Goal: Information Seeking & Learning: Learn about a topic

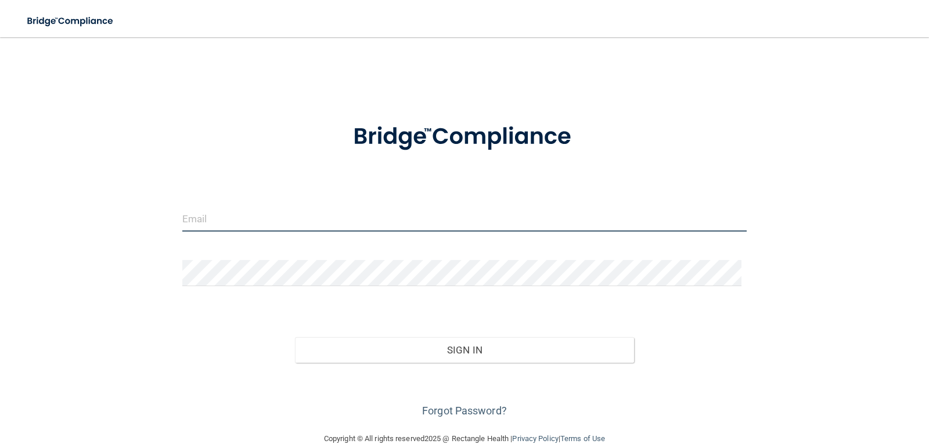
click at [216, 213] on input "email" at bounding box center [464, 218] width 565 height 26
type input "[EMAIL_ADDRESS][DOMAIN_NAME]"
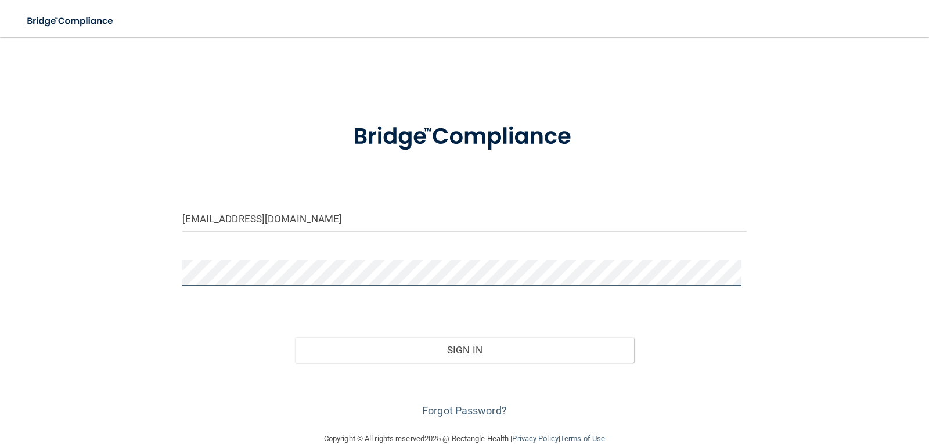
click at [295, 337] on button "Sign In" at bounding box center [464, 350] width 339 height 26
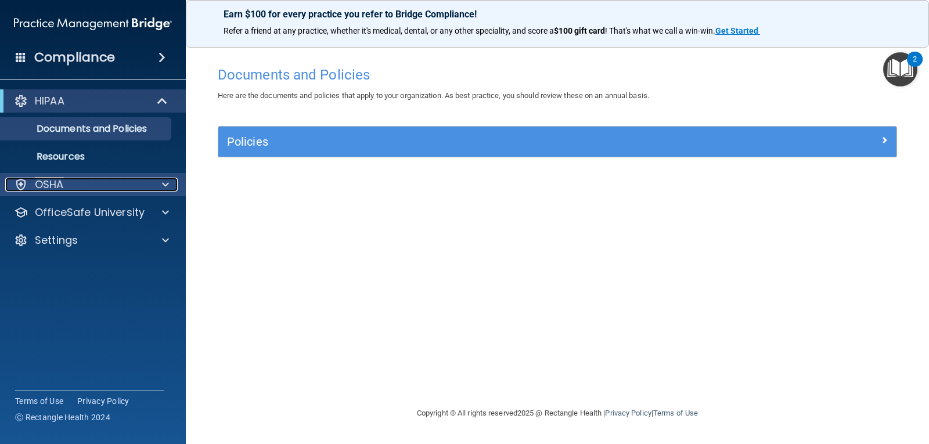
click at [81, 183] on div "OSHA" at bounding box center [77, 185] width 144 height 14
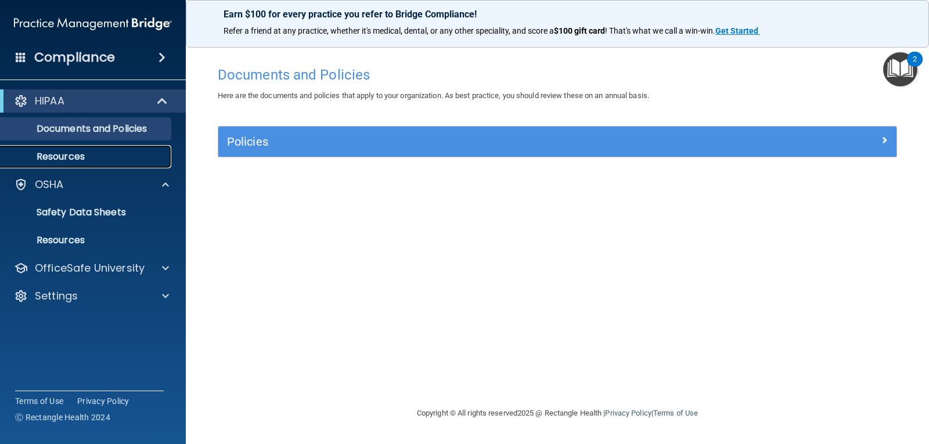
click at [111, 157] on p "Resources" at bounding box center [87, 157] width 158 height 12
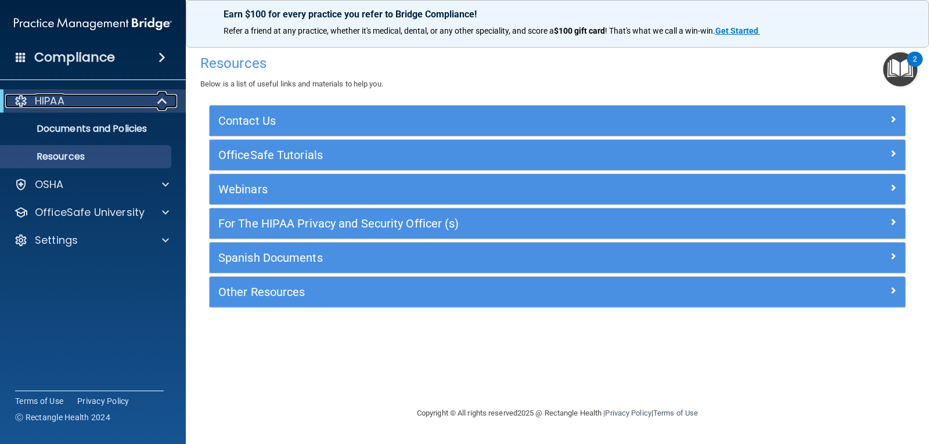
click at [160, 103] on span at bounding box center [163, 101] width 10 height 14
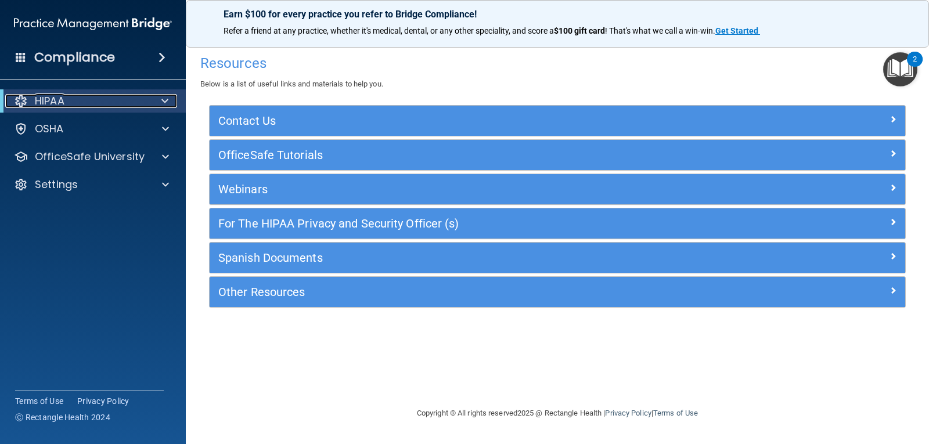
click at [160, 103] on div at bounding box center [163, 101] width 28 height 14
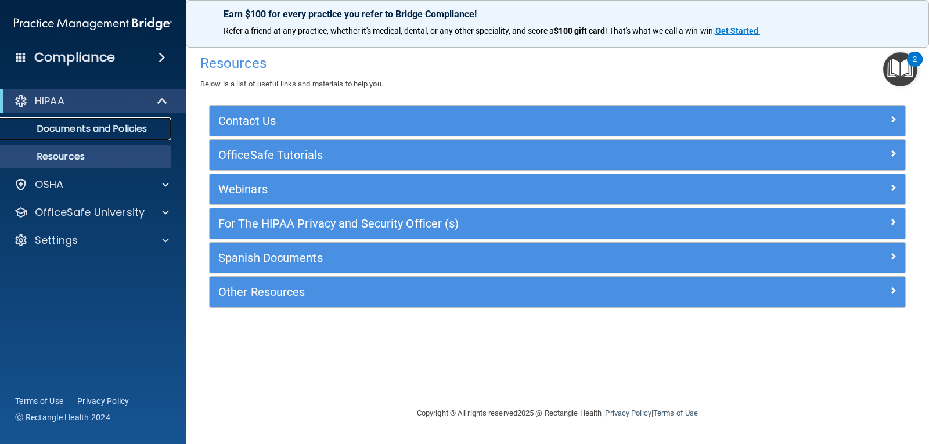
click at [158, 117] on link "Documents and Policies" at bounding box center [79, 128] width 183 height 23
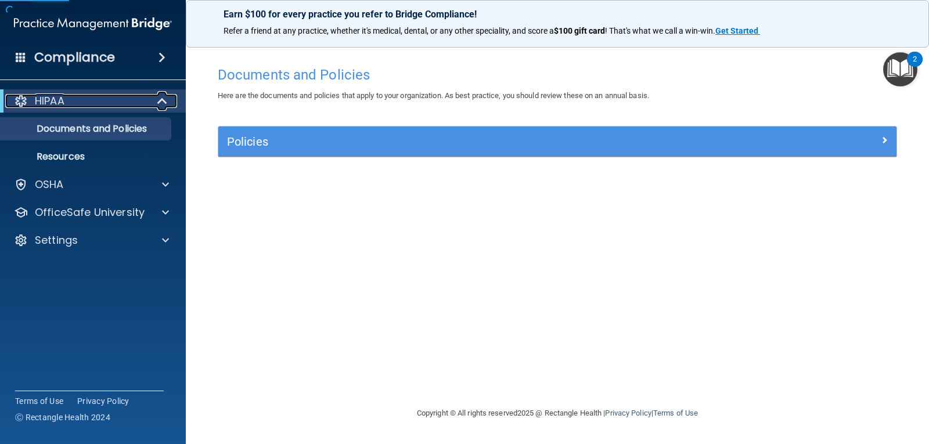
click at [163, 99] on span at bounding box center [163, 101] width 10 height 14
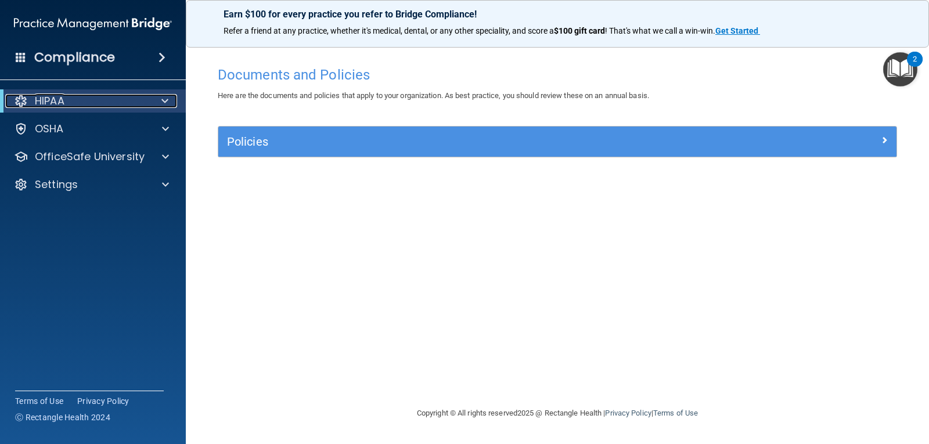
click at [163, 99] on span at bounding box center [164, 101] width 7 height 14
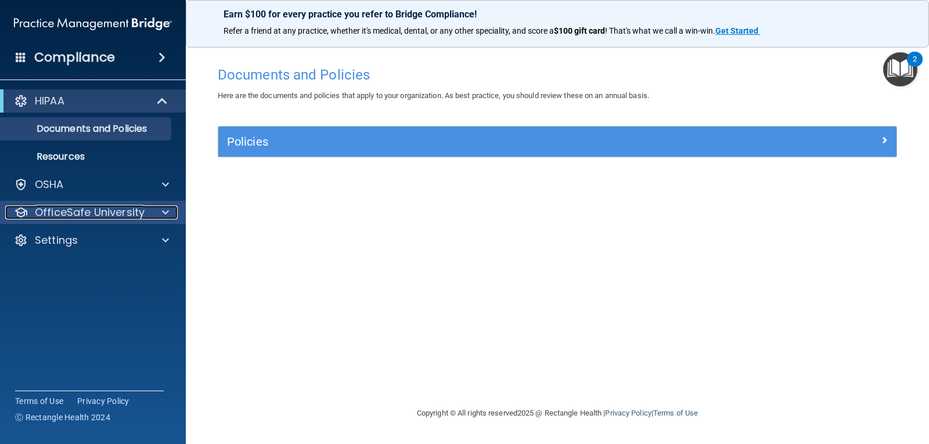
click at [154, 209] on div at bounding box center [163, 212] width 29 height 14
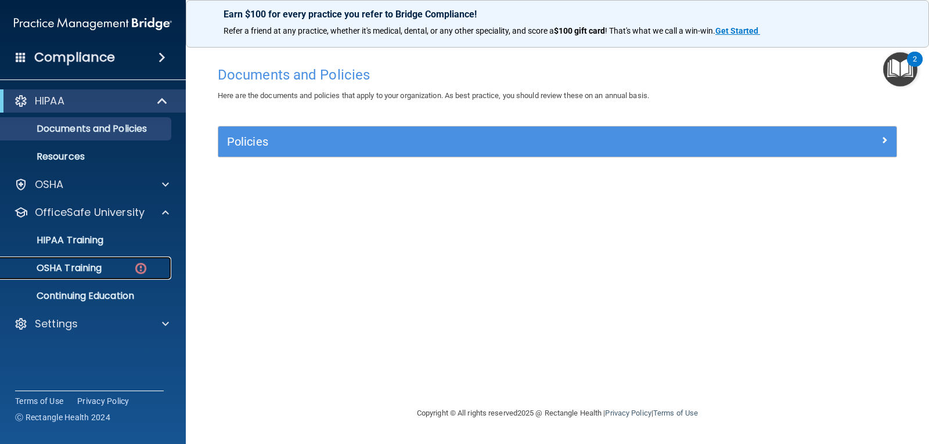
click at [140, 270] on img at bounding box center [140, 268] width 15 height 15
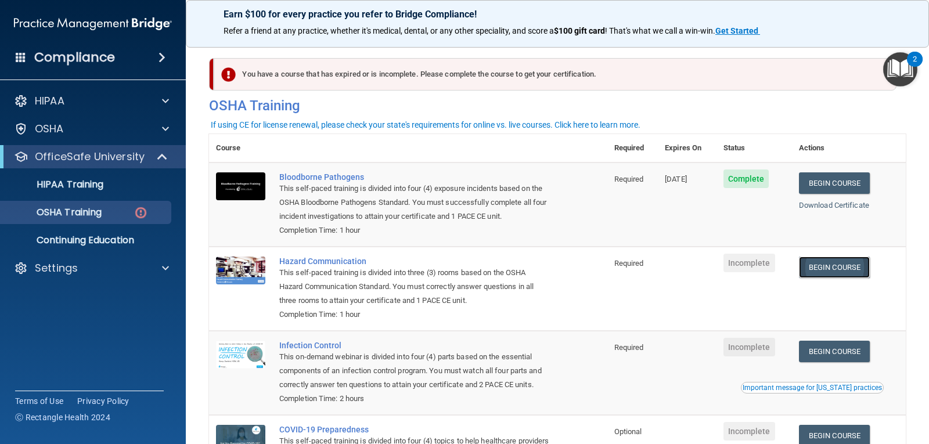
click at [827, 269] on link "Begin Course" at bounding box center [834, 267] width 71 height 21
click at [89, 150] on p "OfficeSafe University" at bounding box center [90, 157] width 110 height 14
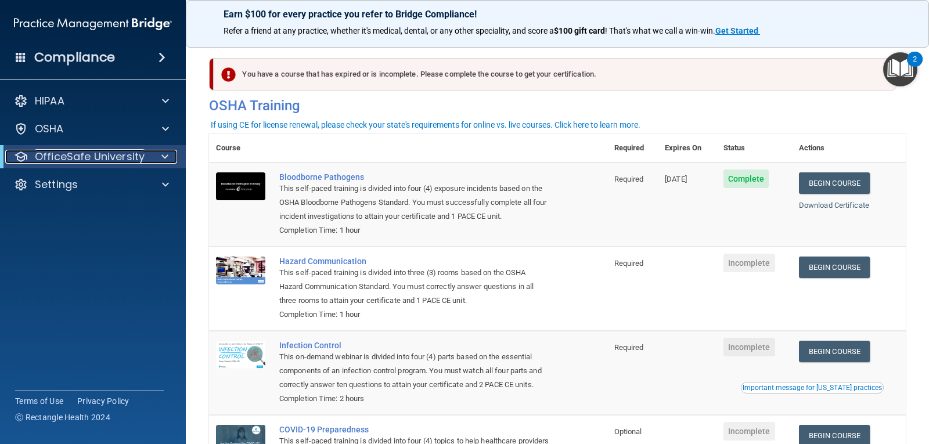
click at [89, 150] on p "OfficeSafe University" at bounding box center [90, 157] width 110 height 14
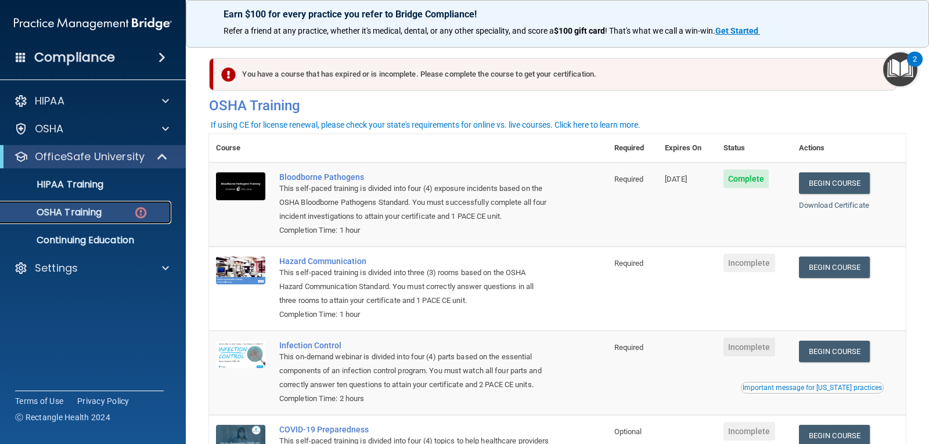
click at [136, 210] on img at bounding box center [140, 212] width 15 height 15
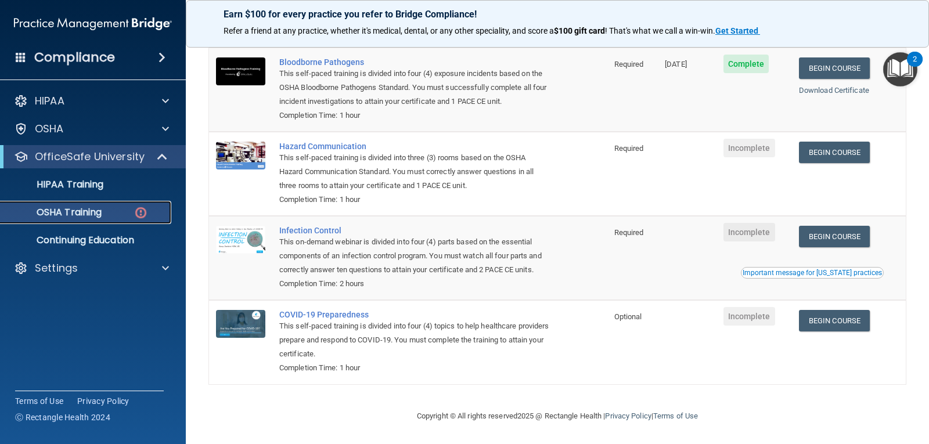
scroll to position [132, 0]
click at [822, 320] on link "Begin Course" at bounding box center [834, 320] width 71 height 21
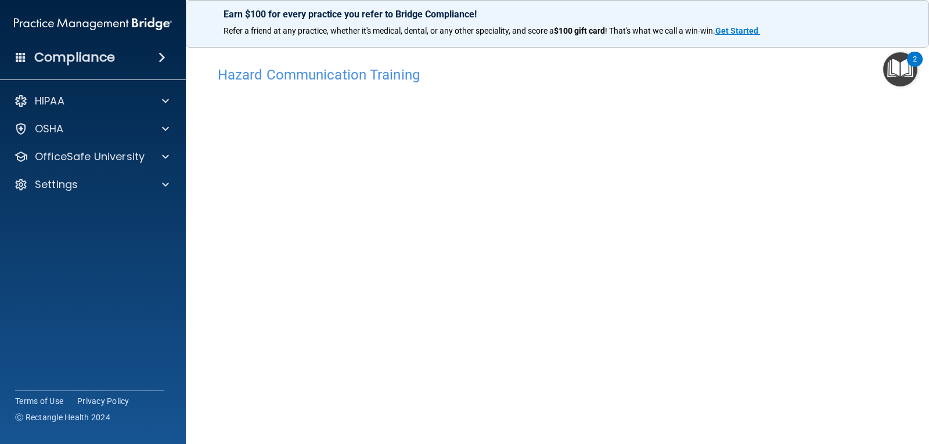
click at [902, 61] on img "Open Resource Center, 2 new notifications" at bounding box center [900, 69] width 34 height 34
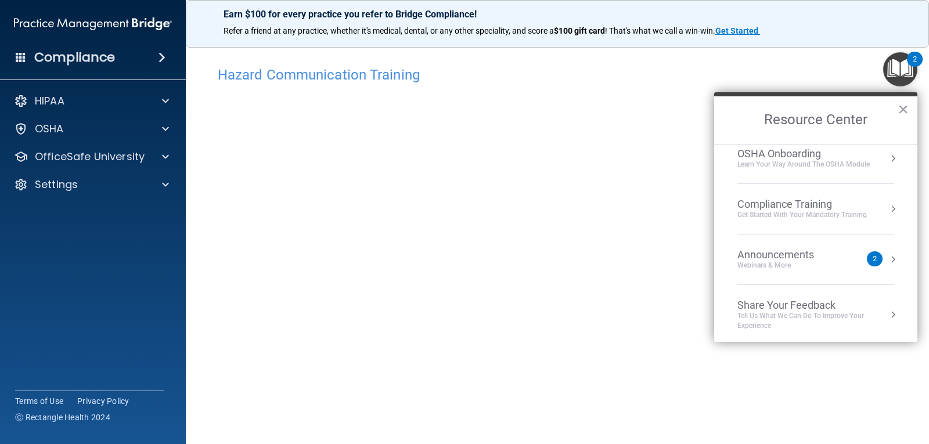
scroll to position [65, 0]
click at [774, 251] on div "Announcements" at bounding box center [787, 251] width 100 height 13
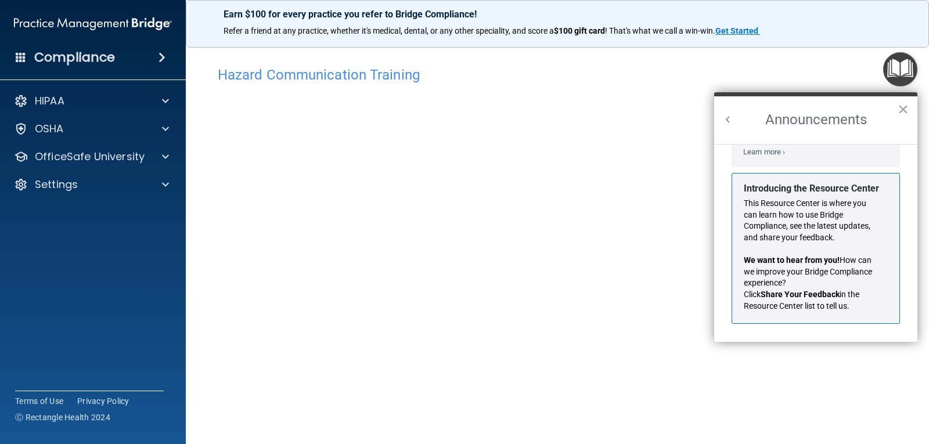
scroll to position [204, 0]
click at [907, 111] on button "×" at bounding box center [902, 109] width 11 height 19
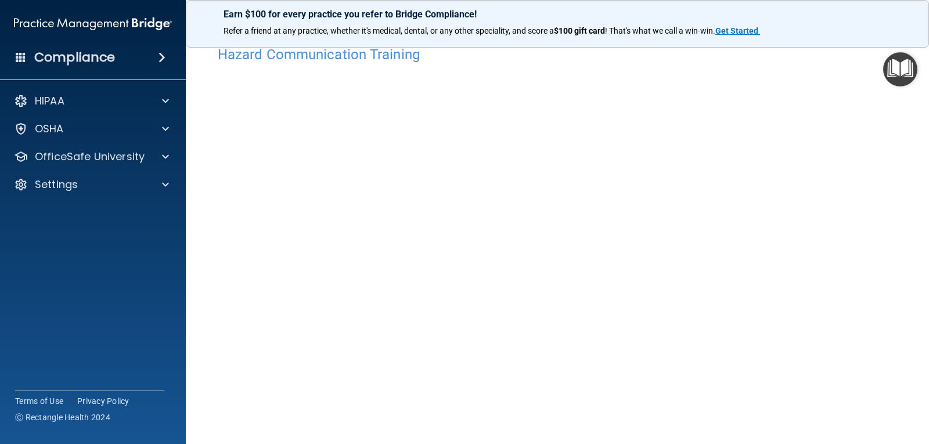
scroll to position [0, 0]
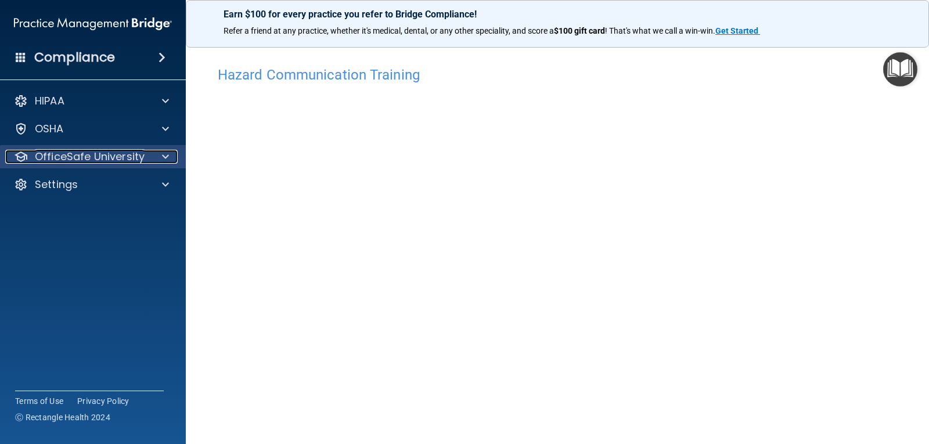
click at [158, 153] on div at bounding box center [163, 157] width 29 height 14
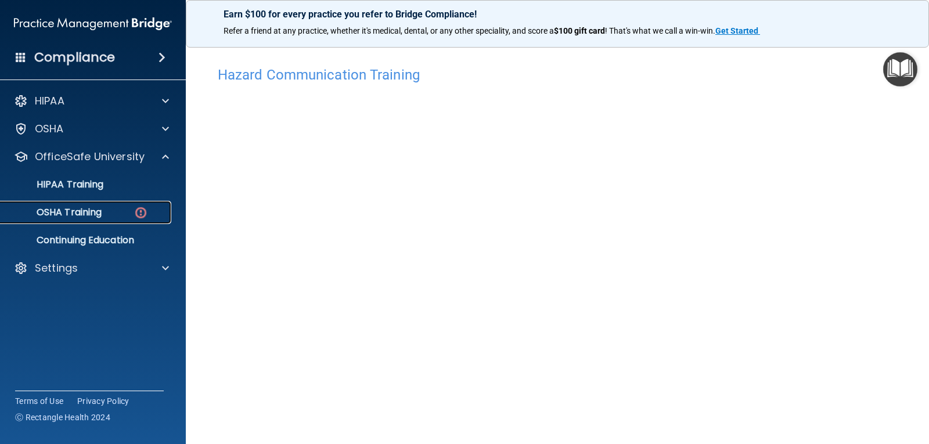
click at [155, 210] on div "OSHA Training" at bounding box center [87, 213] width 158 height 12
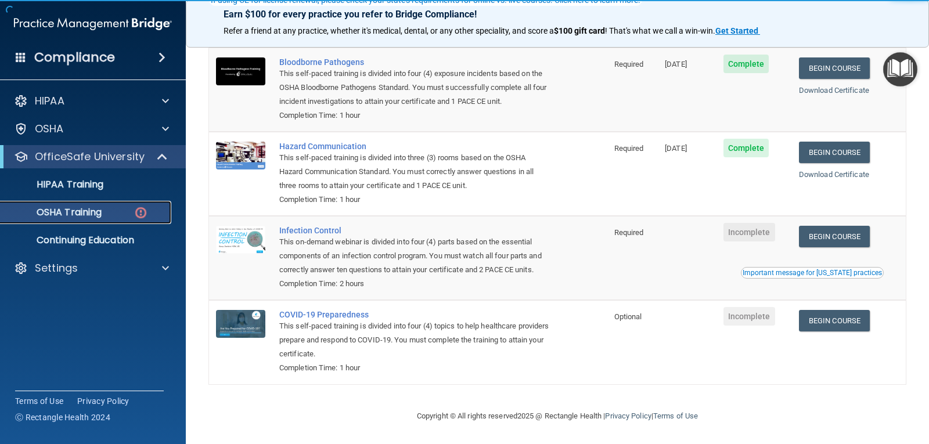
scroll to position [132, 0]
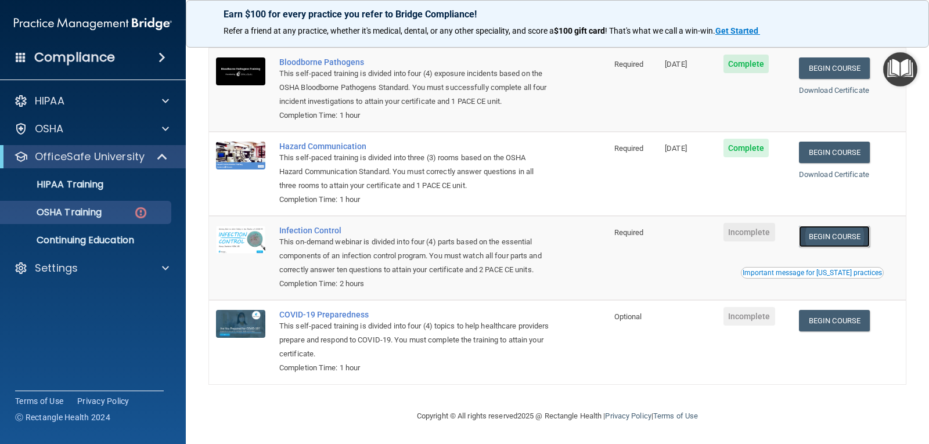
click at [839, 226] on link "Begin Course" at bounding box center [834, 236] width 71 height 21
click at [112, 158] on p "OfficeSafe University" at bounding box center [90, 157] width 110 height 14
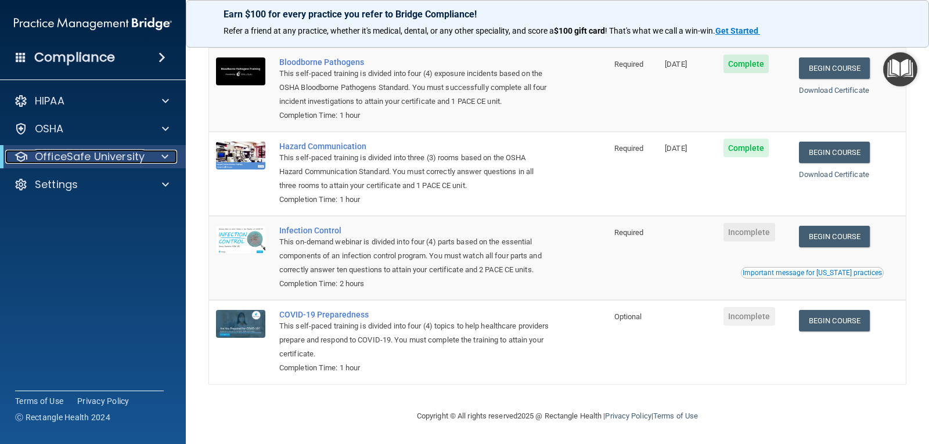
click at [129, 157] on p "OfficeSafe University" at bounding box center [90, 157] width 110 height 14
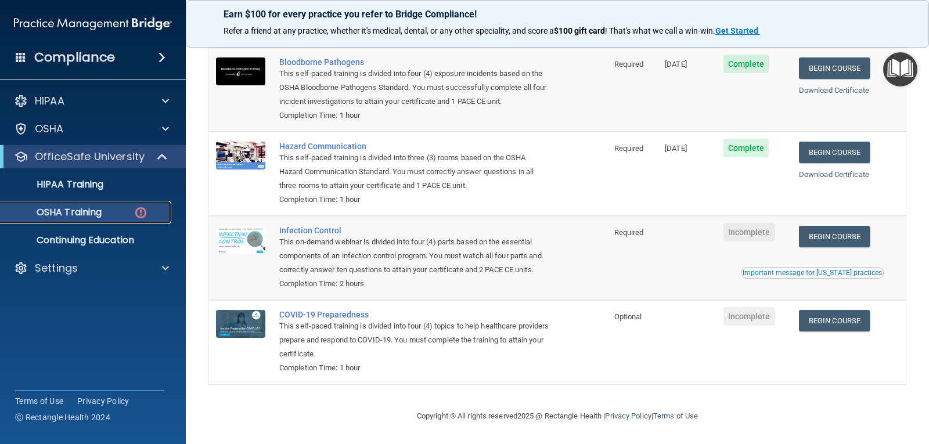
click at [149, 205] on link "OSHA Training" at bounding box center [79, 212] width 183 height 23
click at [813, 226] on link "Begin Course" at bounding box center [834, 236] width 71 height 21
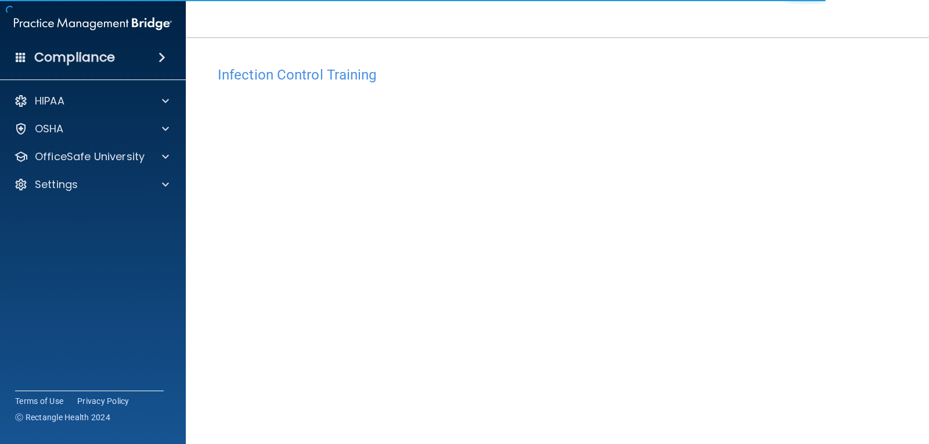
scroll to position [53, 0]
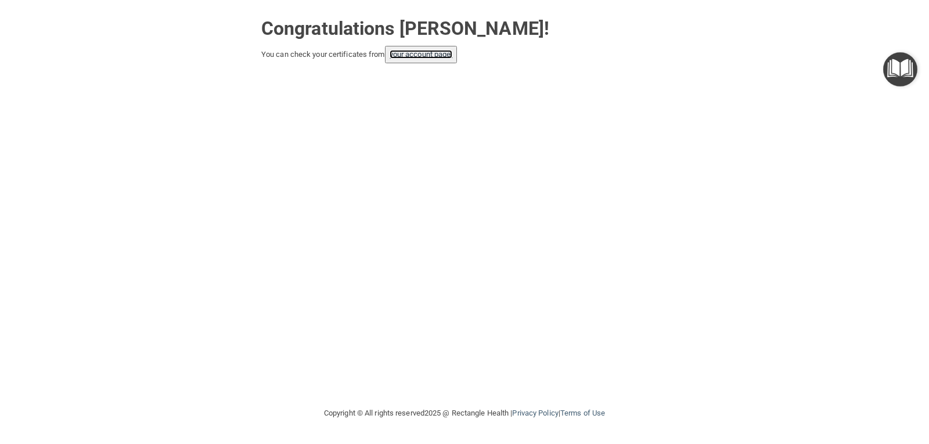
click at [392, 52] on link "your account page!" at bounding box center [420, 54] width 63 height 9
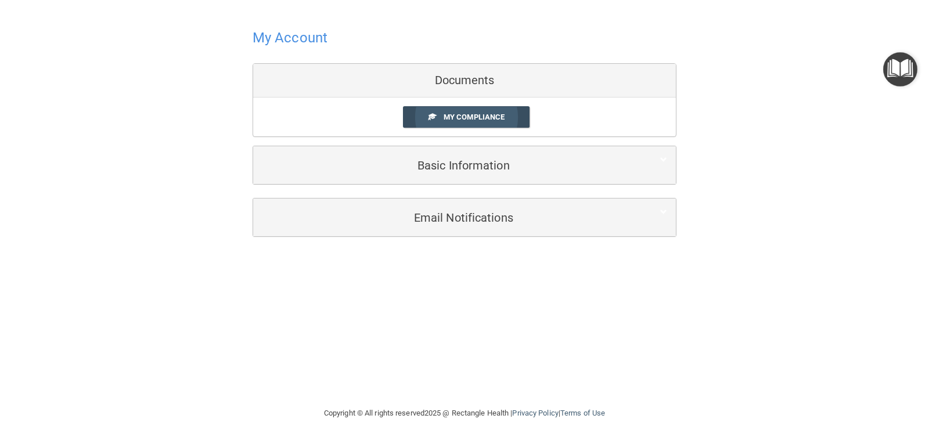
click at [456, 110] on link "My Compliance" at bounding box center [466, 116] width 127 height 21
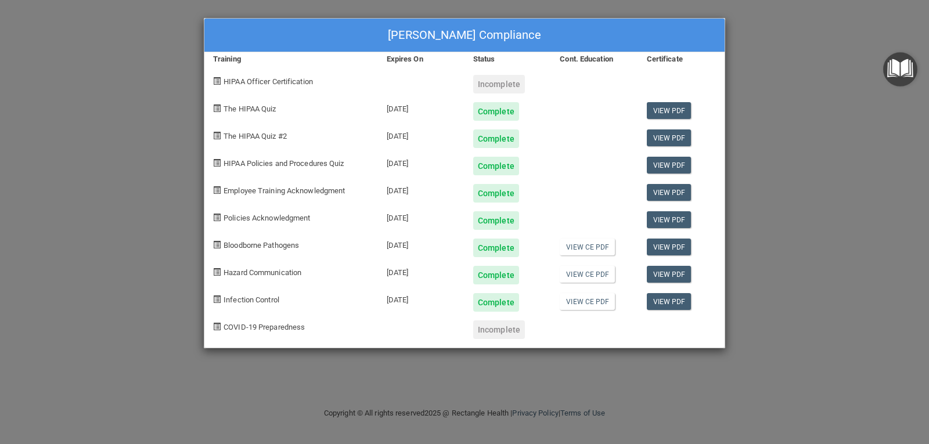
click at [489, 89] on div "Incomplete" at bounding box center [499, 84] width 52 height 19
click at [513, 328] on div "Incomplete" at bounding box center [499, 329] width 52 height 19
click at [824, 223] on div "Myah Bellestri's Compliance Training Expires On Status Cont. Education Certific…" at bounding box center [464, 222] width 929 height 444
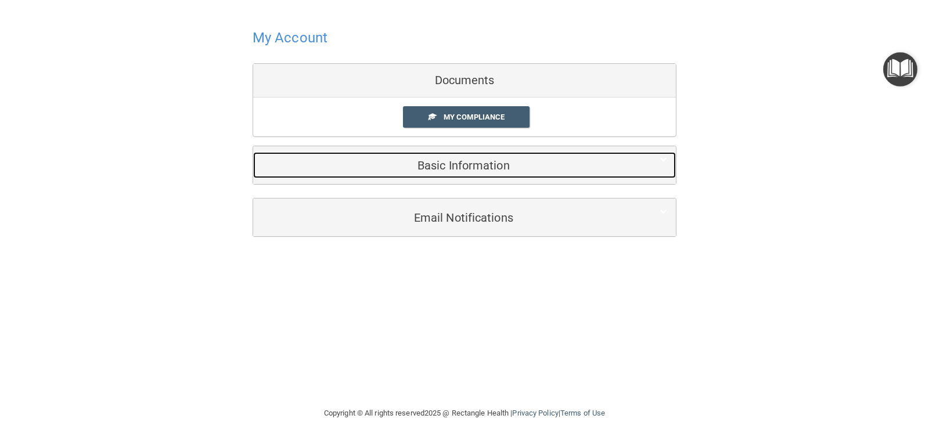
click at [465, 178] on div "Basic Information" at bounding box center [446, 165] width 387 height 26
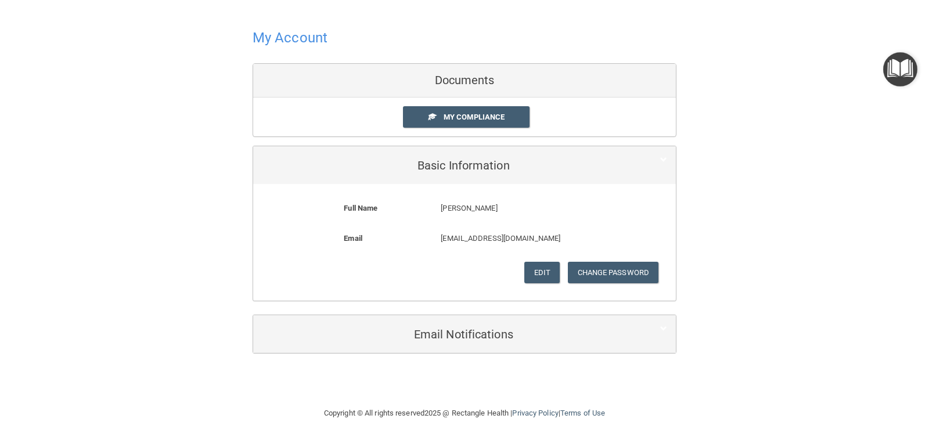
click at [787, 166] on div "My Account Documents My Compliance My Compliance My BAA Basic Information Full …" at bounding box center [464, 189] width 882 height 355
click at [821, 132] on div "My Account Documents My Compliance My Compliance My BAA Basic Information Full …" at bounding box center [464, 189] width 882 height 355
click at [578, 60] on div "My Account Documents My Compliance My Compliance My BAA Basic Information Full …" at bounding box center [464, 163] width 424 height 303
click at [573, 70] on div "Documents" at bounding box center [464, 81] width 423 height 34
click at [551, 82] on div "Documents" at bounding box center [464, 81] width 423 height 34
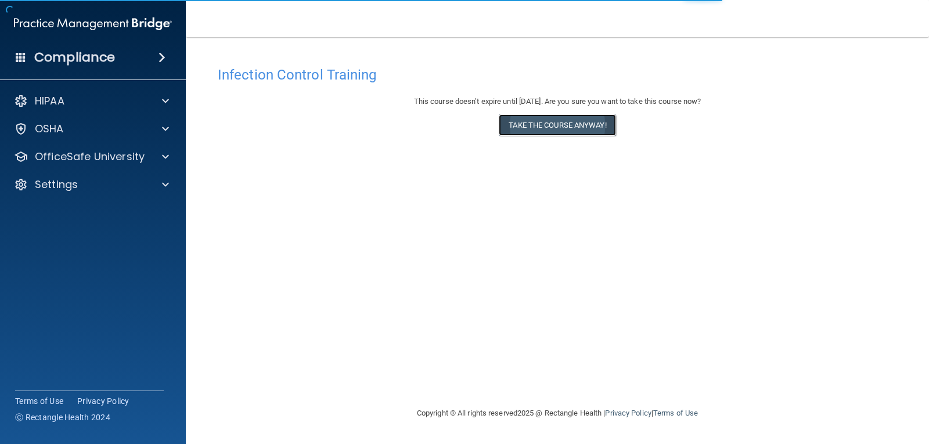
click at [560, 122] on button "Take the course anyway!" at bounding box center [557, 124] width 117 height 21
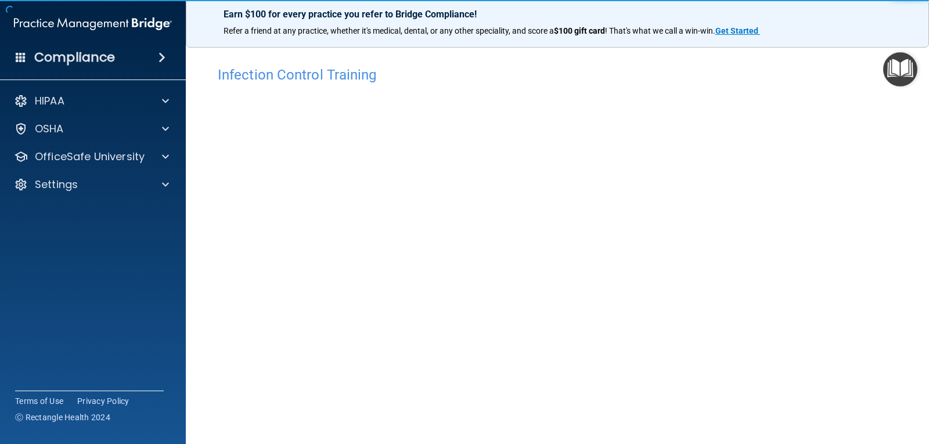
scroll to position [53, 0]
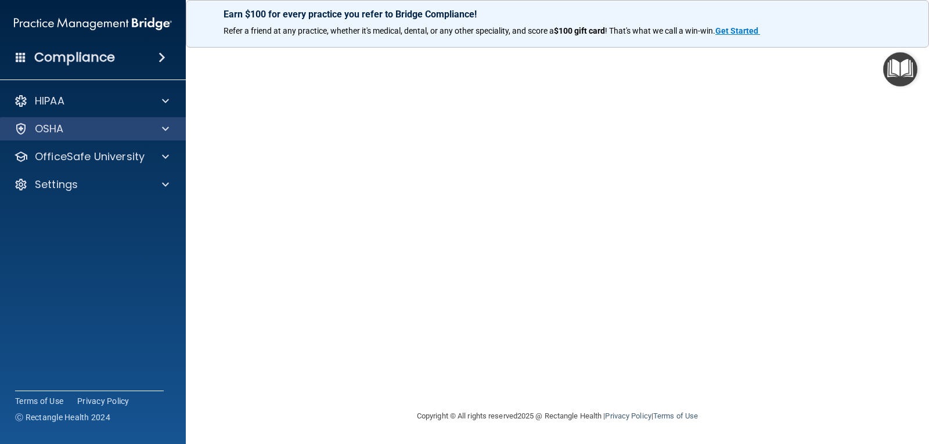
click at [100, 121] on div "OSHA" at bounding box center [93, 128] width 186 height 23
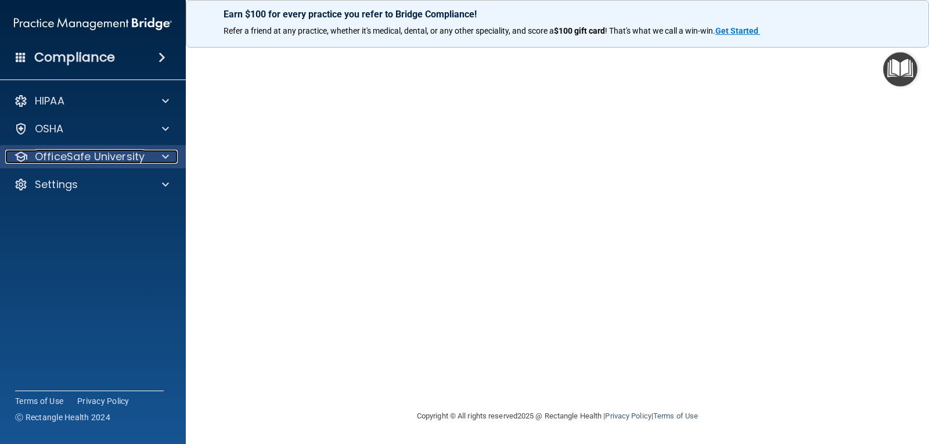
click at [157, 151] on div at bounding box center [163, 157] width 29 height 14
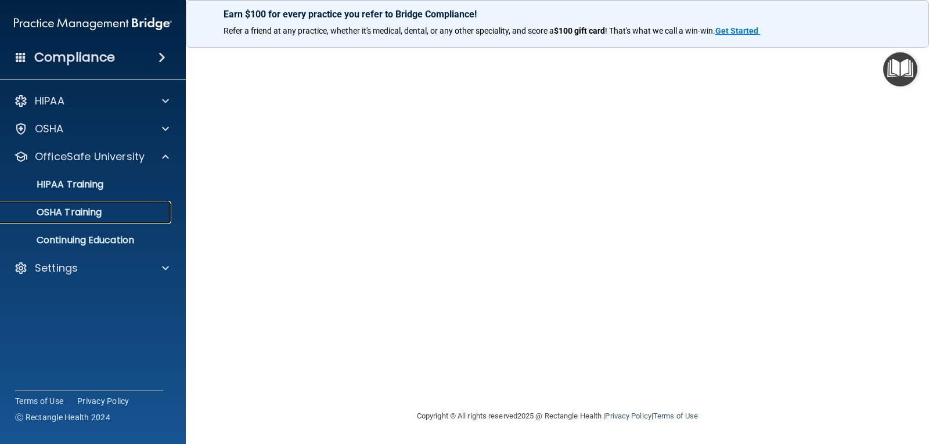
click at [133, 211] on div "OSHA Training" at bounding box center [87, 213] width 158 height 12
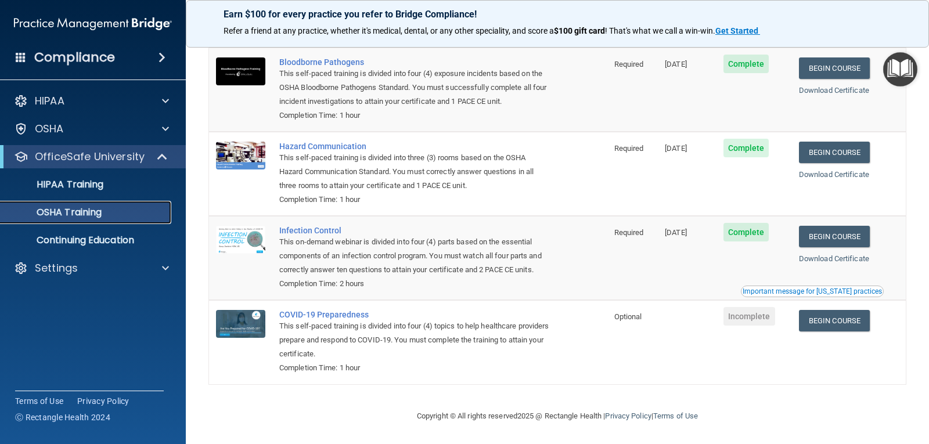
scroll to position [99, 0]
click at [813, 317] on link "Begin Course" at bounding box center [834, 320] width 71 height 21
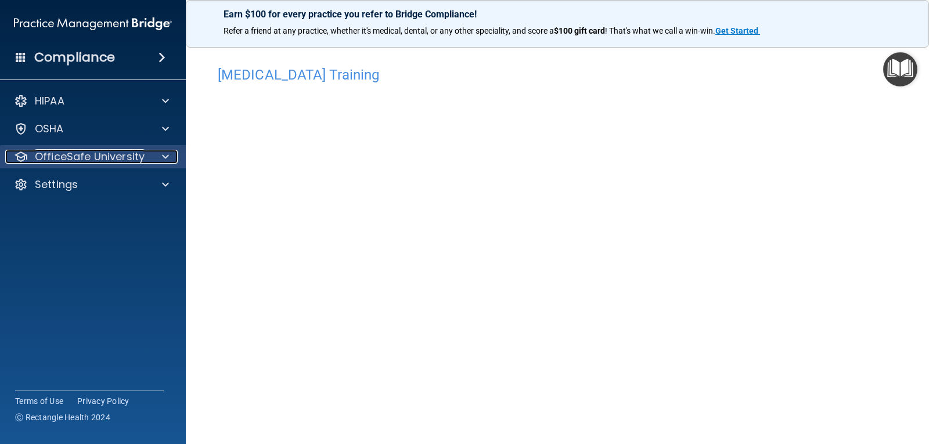
click at [78, 153] on p "OfficeSafe University" at bounding box center [90, 157] width 110 height 14
click at [142, 163] on p "OfficeSafe University" at bounding box center [90, 157] width 110 height 14
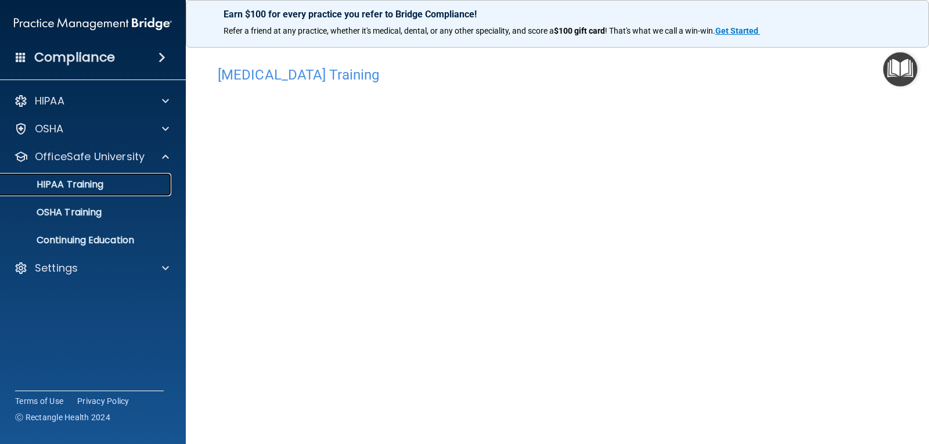
click at [142, 190] on link "HIPAA Training" at bounding box center [79, 184] width 183 height 23
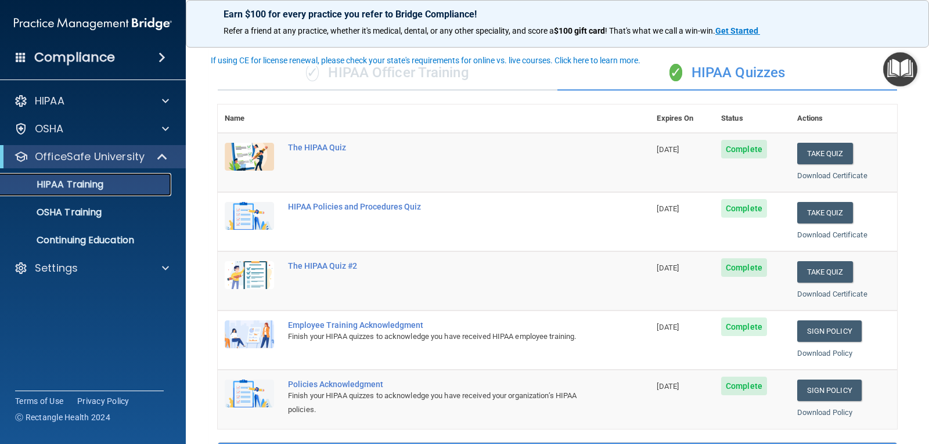
scroll to position [58, 0]
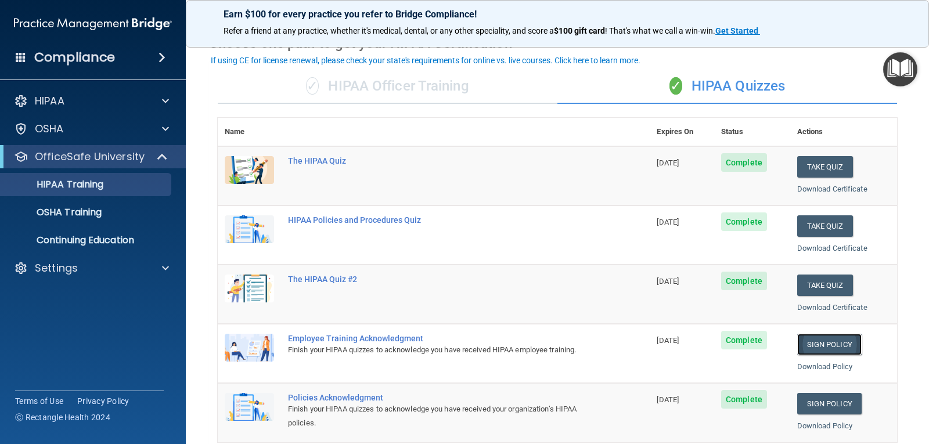
click at [800, 346] on link "Sign Policy" at bounding box center [829, 344] width 64 height 21
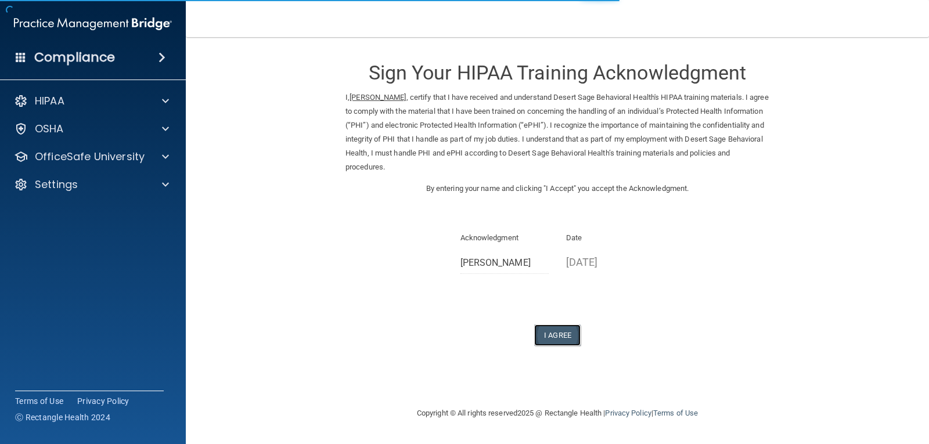
click at [572, 334] on button "I Agree" at bounding box center [557, 334] width 46 height 21
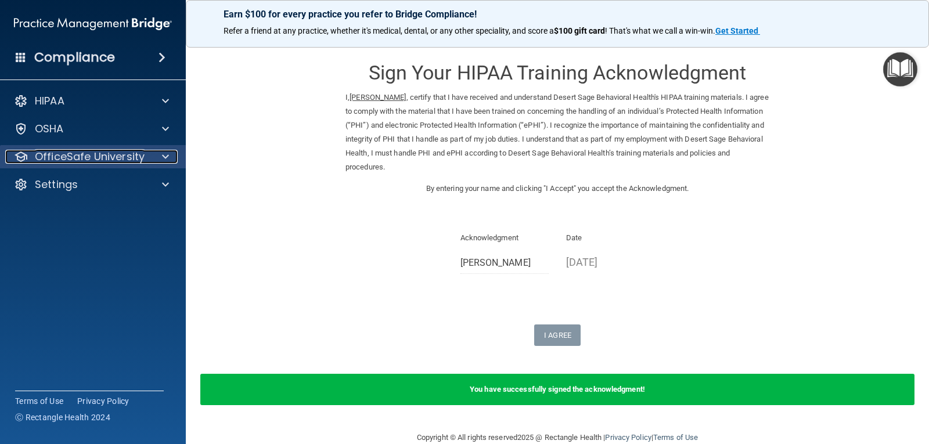
click at [128, 156] on p "OfficeSafe University" at bounding box center [90, 157] width 110 height 14
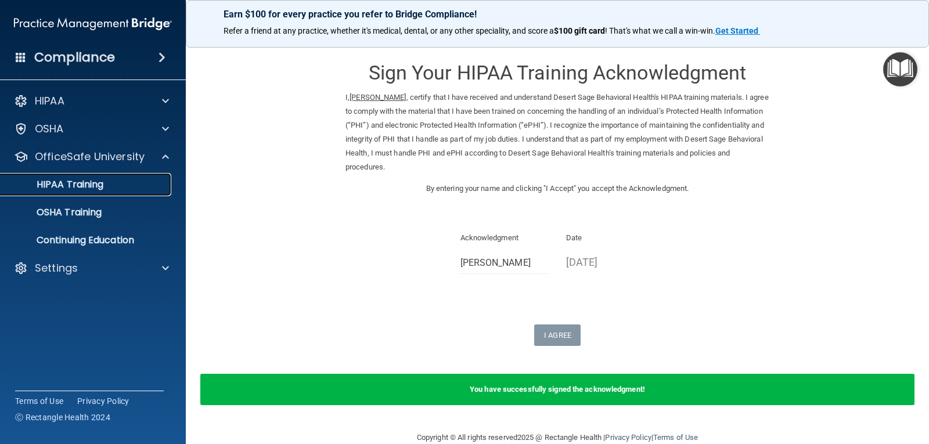
click at [140, 186] on div "HIPAA Training" at bounding box center [87, 185] width 158 height 12
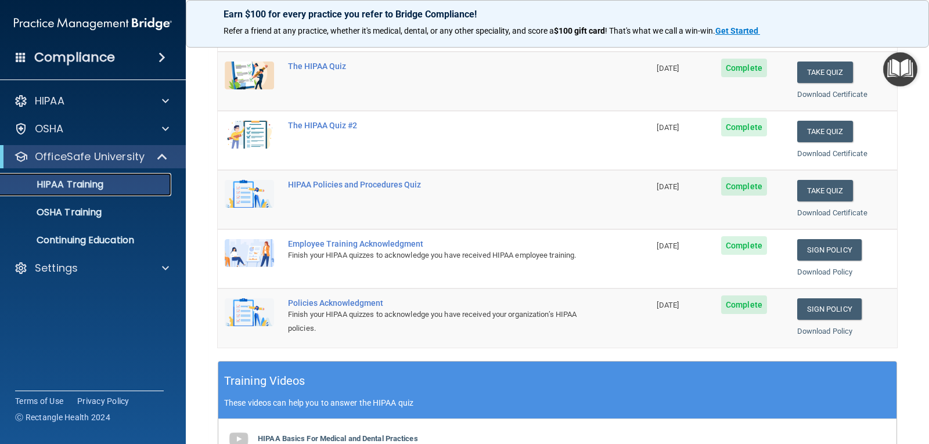
scroll to position [116, 0]
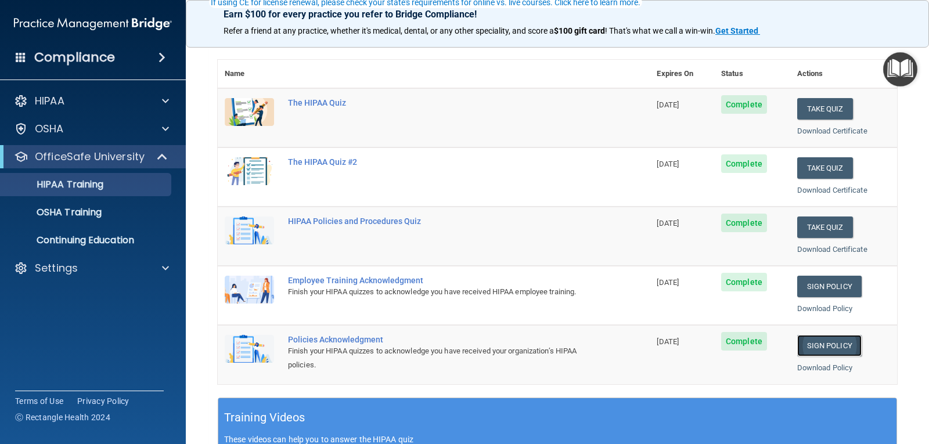
click at [837, 346] on link "Sign Policy" at bounding box center [829, 345] width 64 height 21
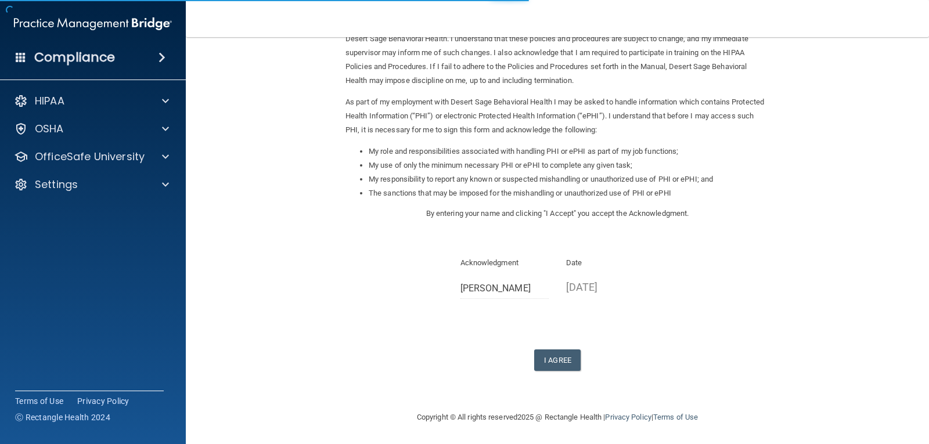
scroll to position [88, 0]
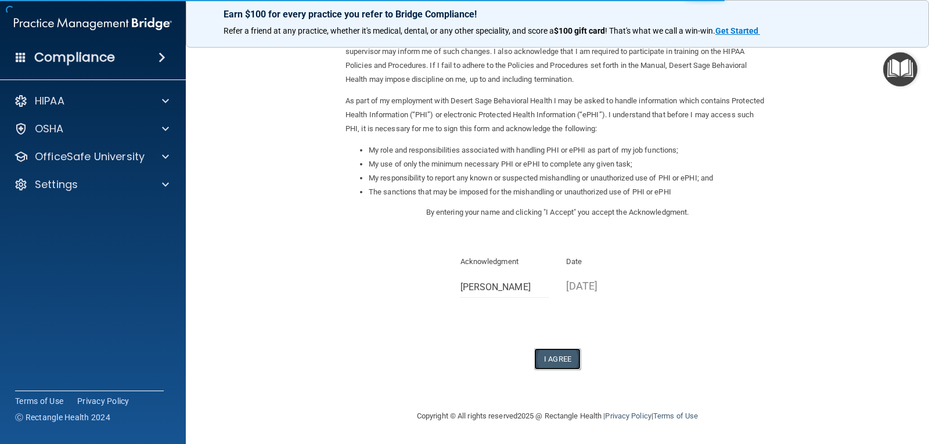
click at [566, 359] on button "I Agree" at bounding box center [557, 358] width 46 height 21
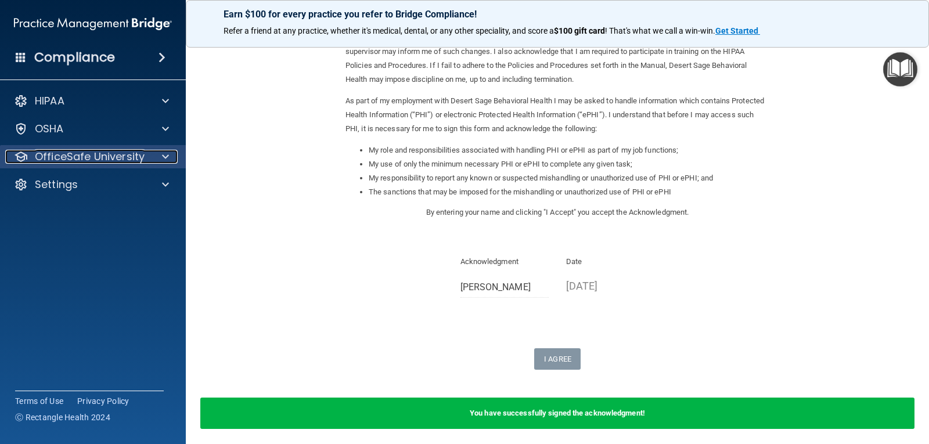
click at [136, 156] on p "OfficeSafe University" at bounding box center [90, 157] width 110 height 14
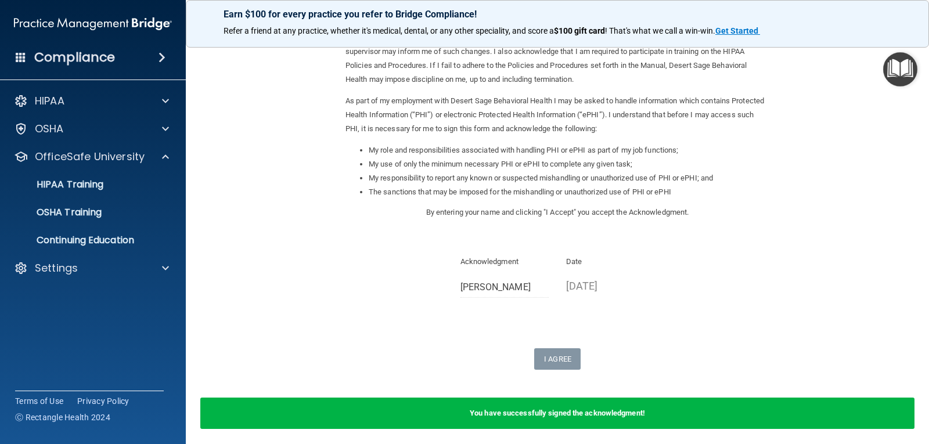
click at [130, 226] on ul "HIPAA Training OSHA Training Continuing Education" at bounding box center [93, 210] width 210 height 84
click at [129, 234] on p "Continuing Education" at bounding box center [87, 240] width 158 height 12
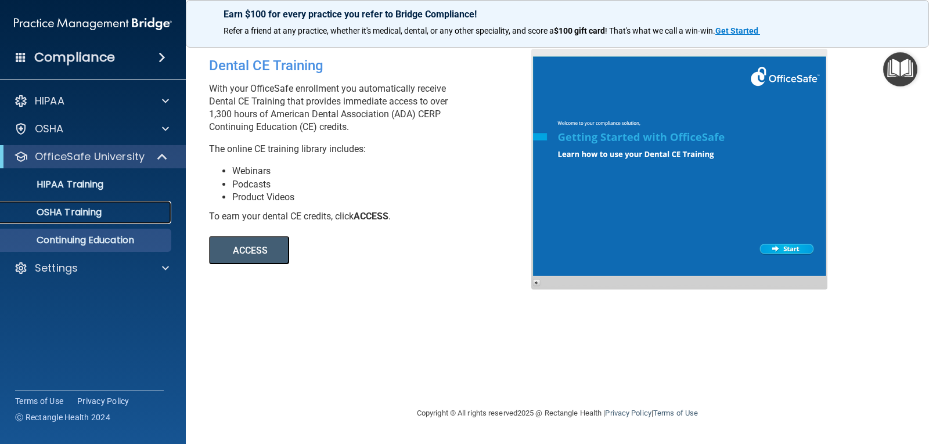
click at [150, 201] on link "OSHA Training" at bounding box center [79, 212] width 183 height 23
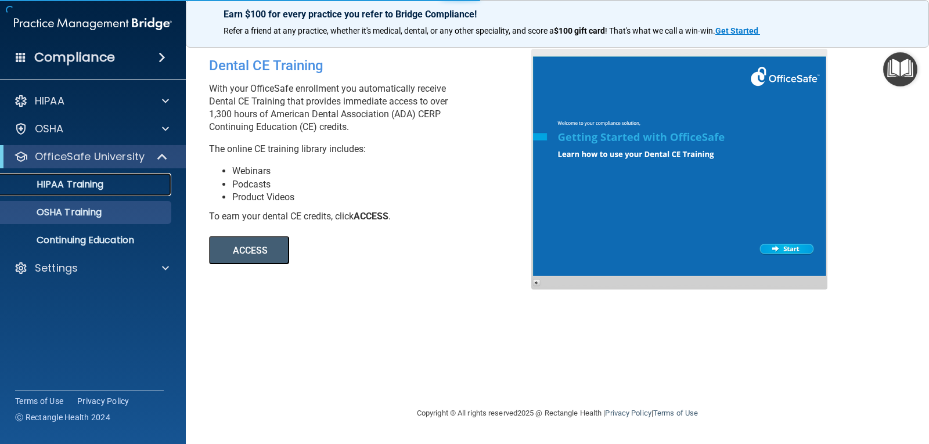
click at [148, 190] on div "HIPAA Training" at bounding box center [87, 185] width 158 height 12
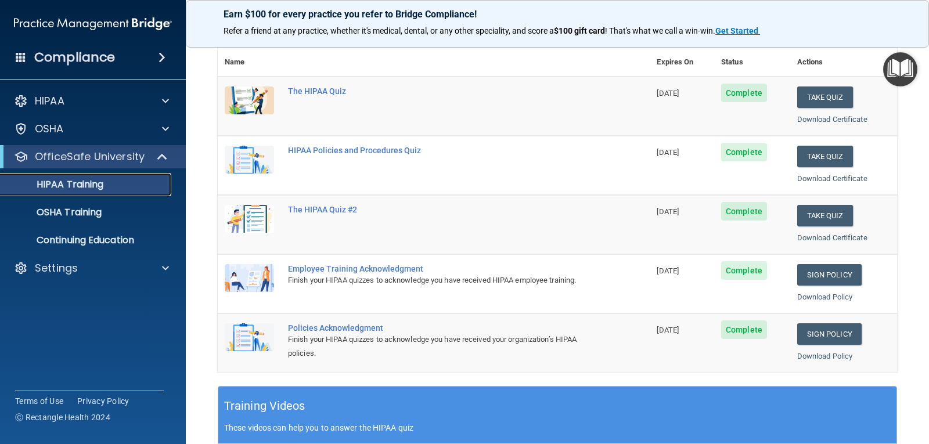
scroll to position [116, 0]
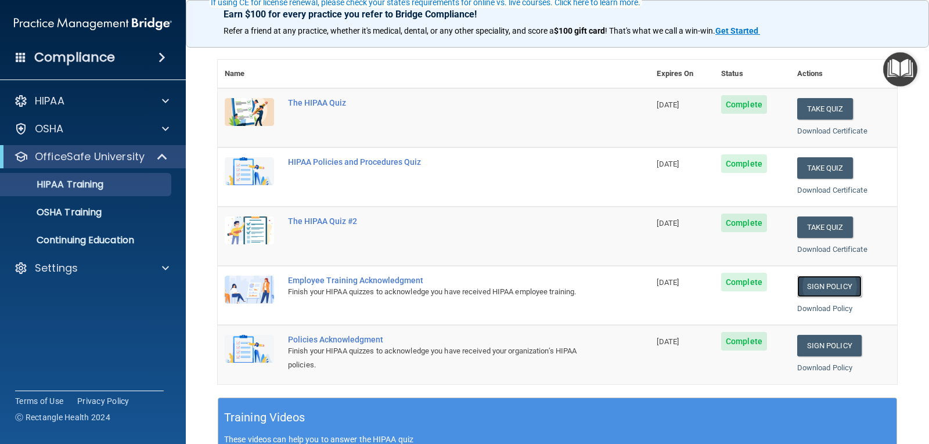
click at [804, 287] on link "Sign Policy" at bounding box center [829, 286] width 64 height 21
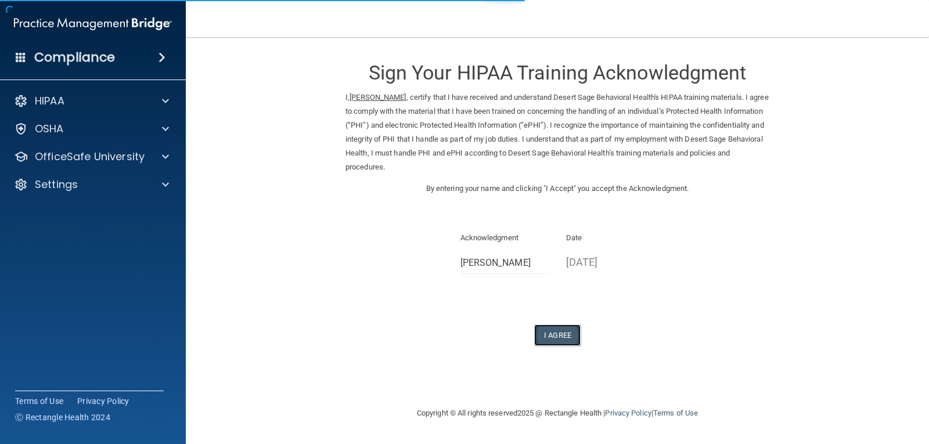
click at [548, 324] on button "I Agree" at bounding box center [557, 334] width 46 height 21
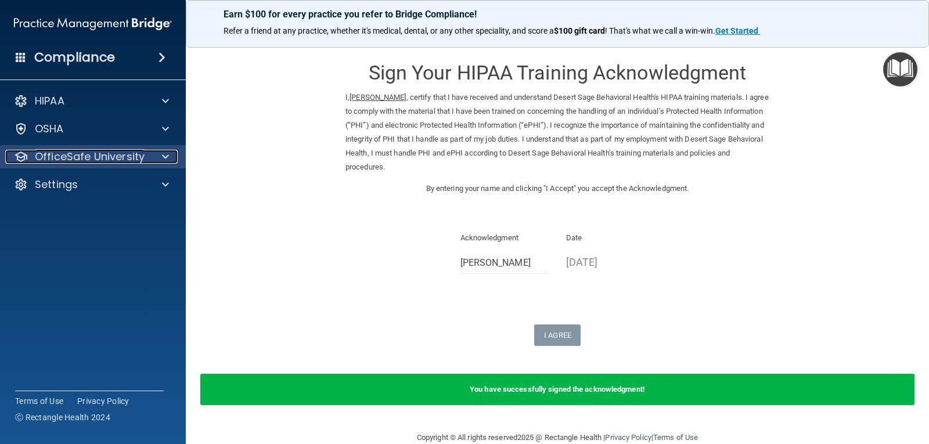
click at [171, 162] on div at bounding box center [163, 157] width 29 height 14
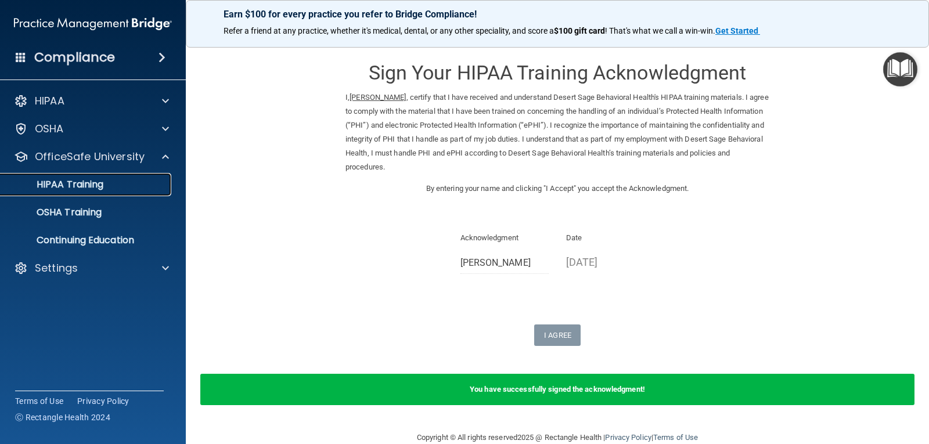
click at [80, 192] on link "HIPAA Training" at bounding box center [79, 184] width 183 height 23
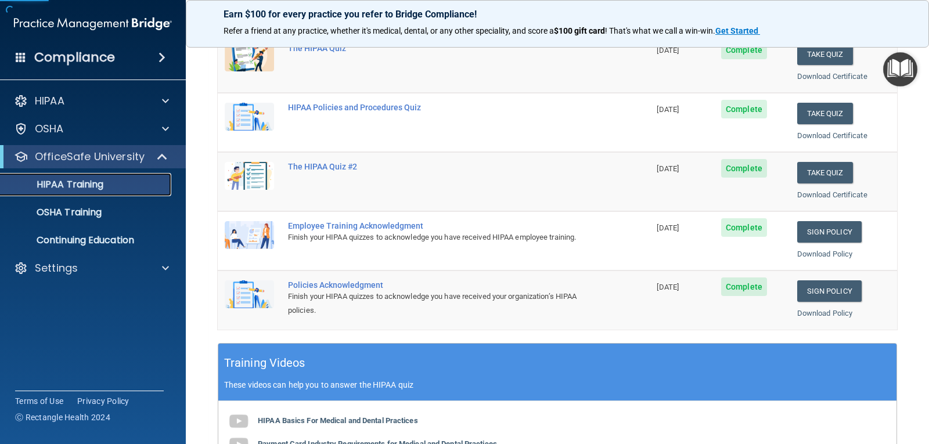
scroll to position [174, 0]
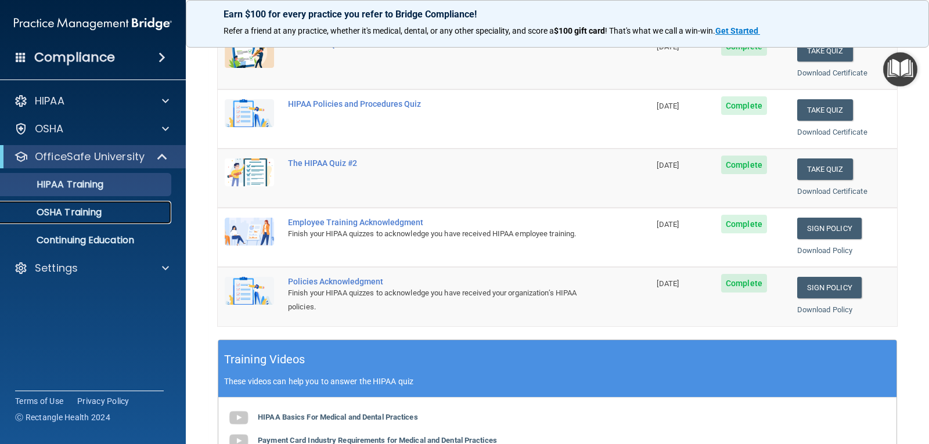
click at [79, 204] on link "OSHA Training" at bounding box center [79, 212] width 183 height 23
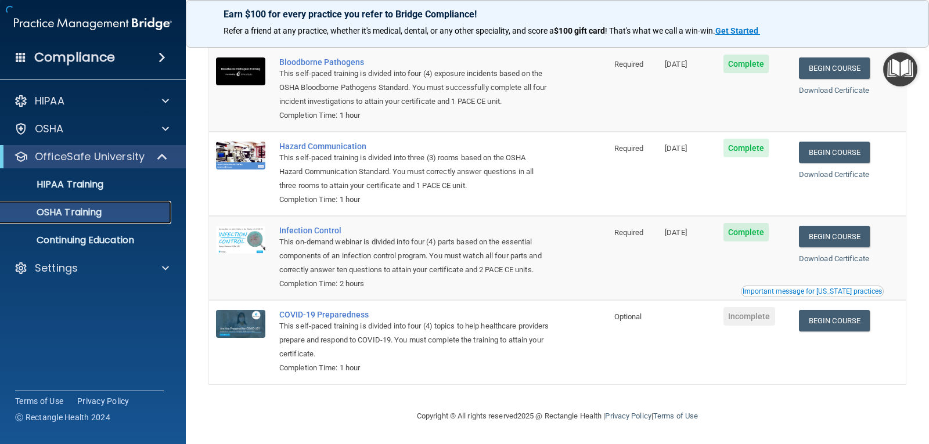
scroll to position [99, 0]
click at [859, 327] on link "Begin Course" at bounding box center [834, 320] width 71 height 21
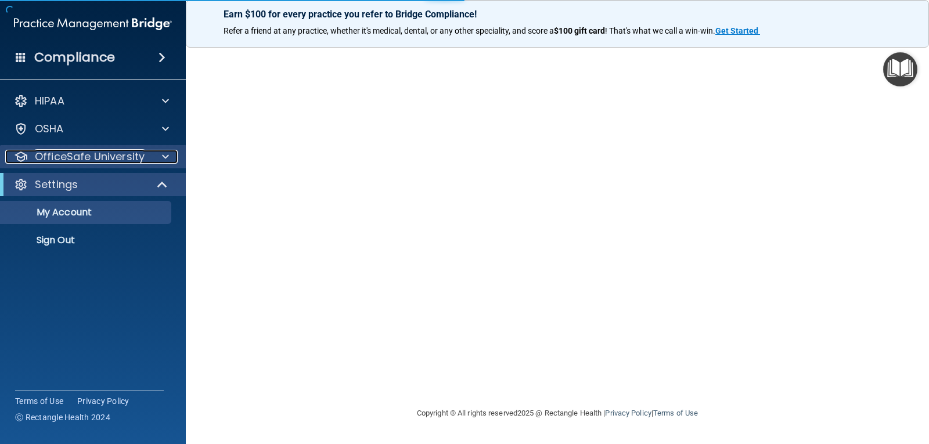
click at [151, 159] on div at bounding box center [163, 157] width 29 height 14
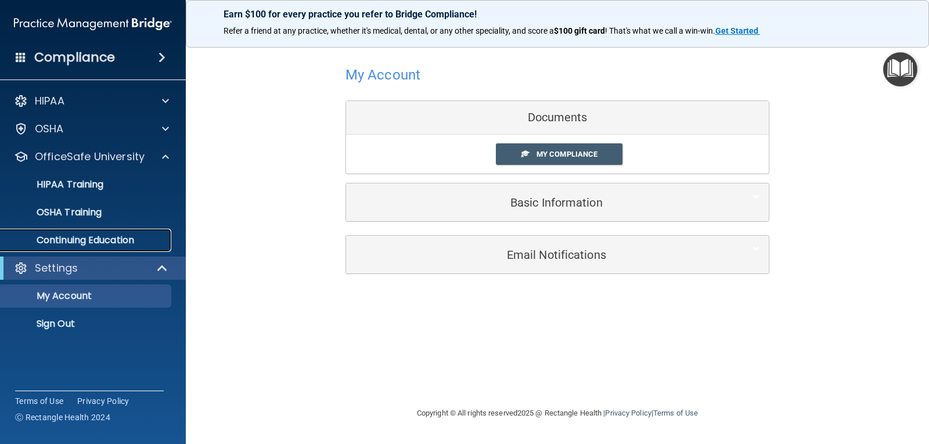
click at [138, 242] on p "Continuing Education" at bounding box center [87, 240] width 158 height 12
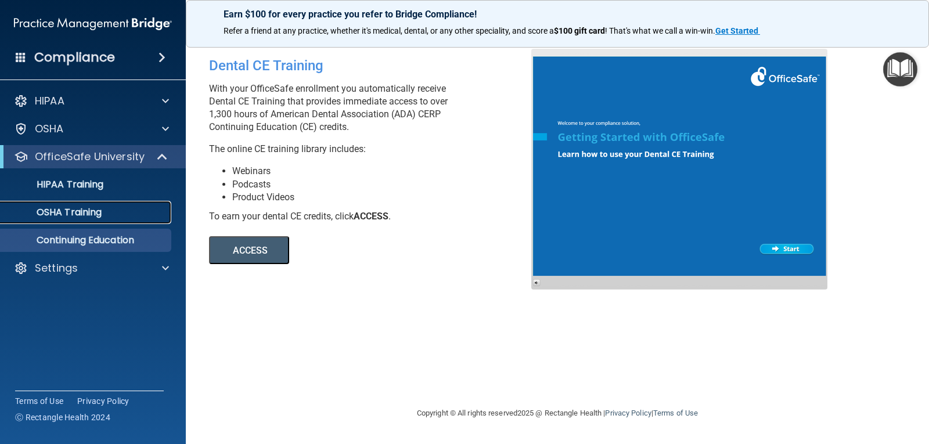
click at [149, 211] on div "OSHA Training" at bounding box center [87, 213] width 158 height 12
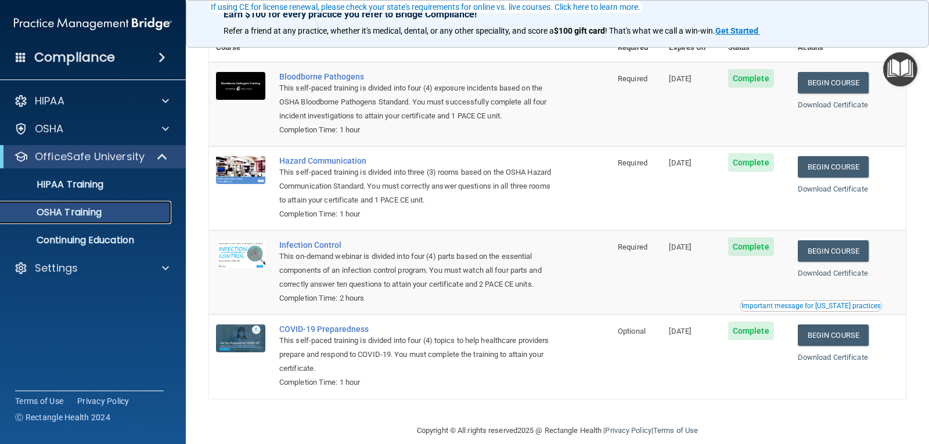
scroll to position [85, 0]
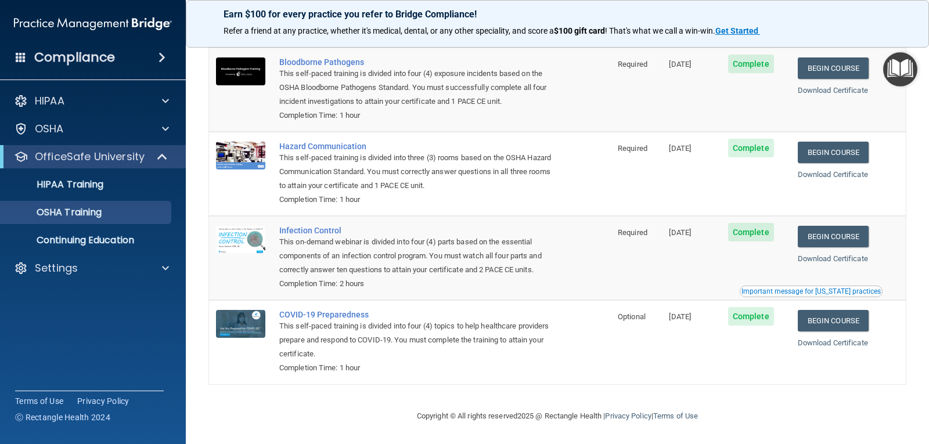
click at [109, 200] on ul "HIPAA Training OSHA Training Continuing Education" at bounding box center [93, 210] width 210 height 84
click at [107, 207] on div "OSHA Training" at bounding box center [87, 213] width 158 height 12
click at [116, 190] on link "HIPAA Training" at bounding box center [79, 184] width 183 height 23
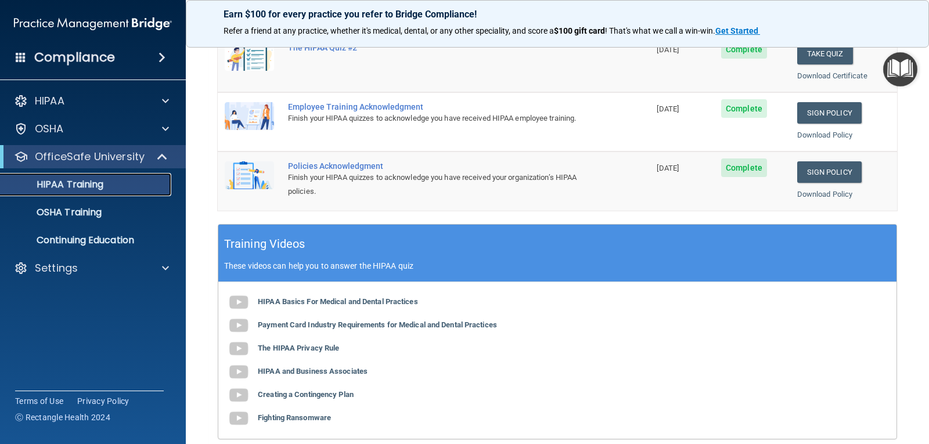
scroll to position [290, 0]
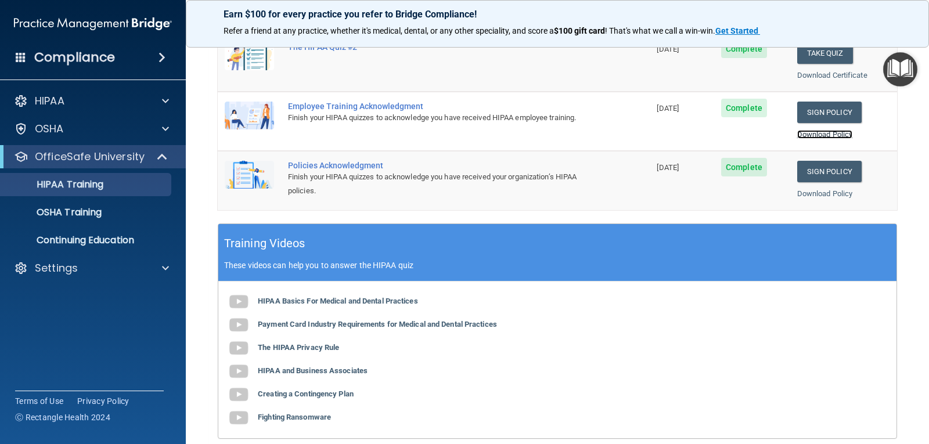
click at [805, 136] on link "Download Policy" at bounding box center [825, 134] width 56 height 9
